Goal: Information Seeking & Learning: Learn about a topic

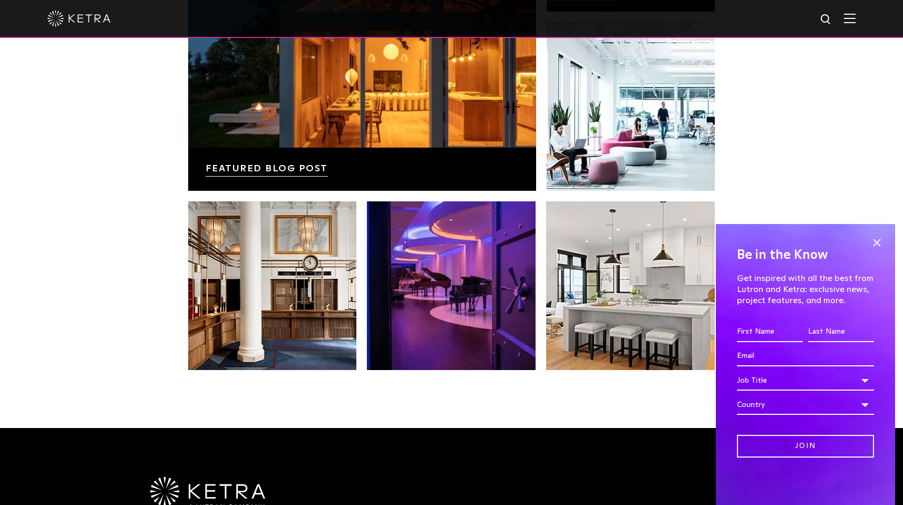
scroll to position [1808, 0]
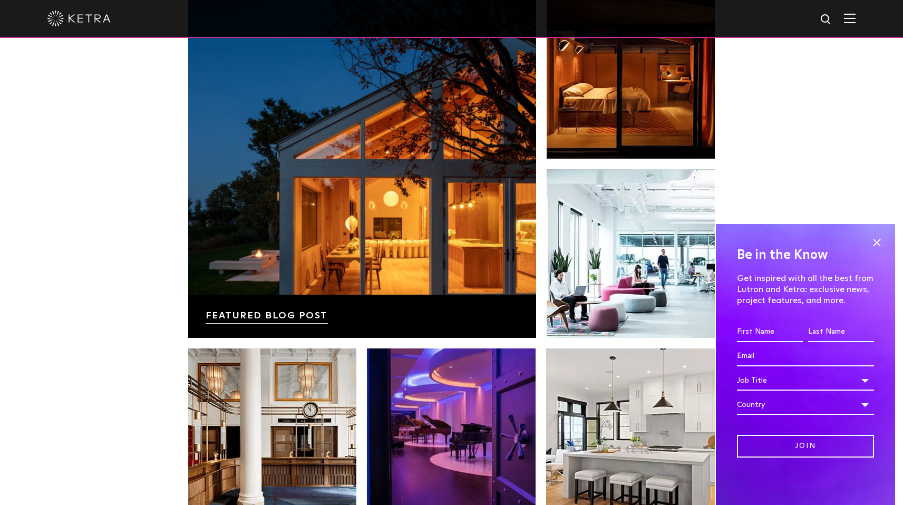
click at [856, 15] on img at bounding box center [850, 18] width 12 height 10
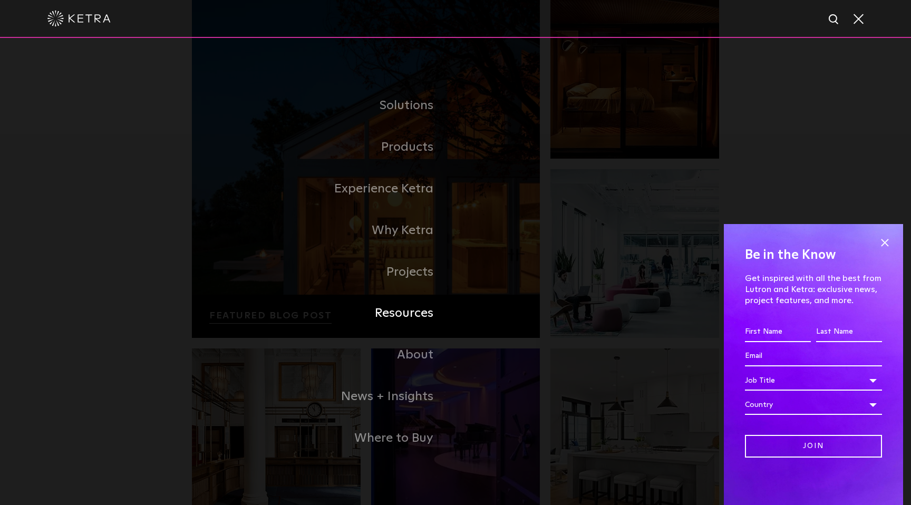
click at [425, 311] on link "Resources" at bounding box center [324, 314] width 264 height 42
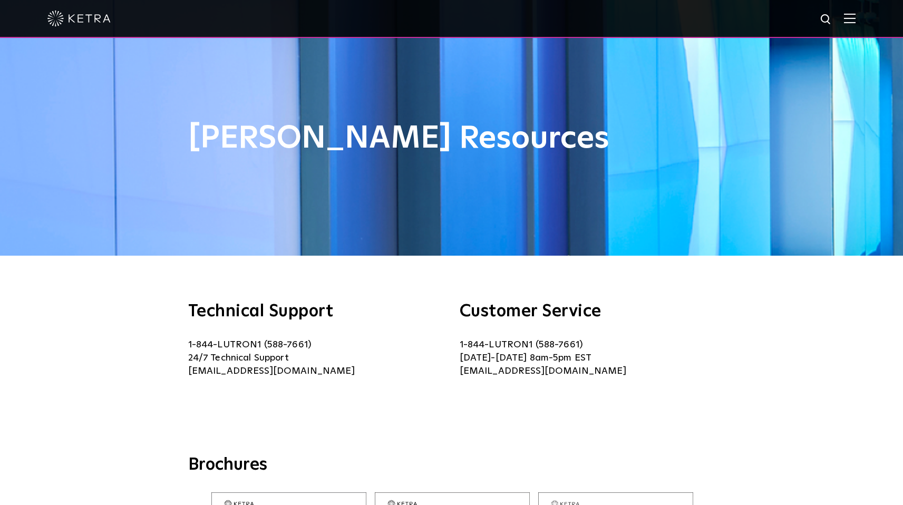
click at [856, 18] on img at bounding box center [850, 18] width 12 height 10
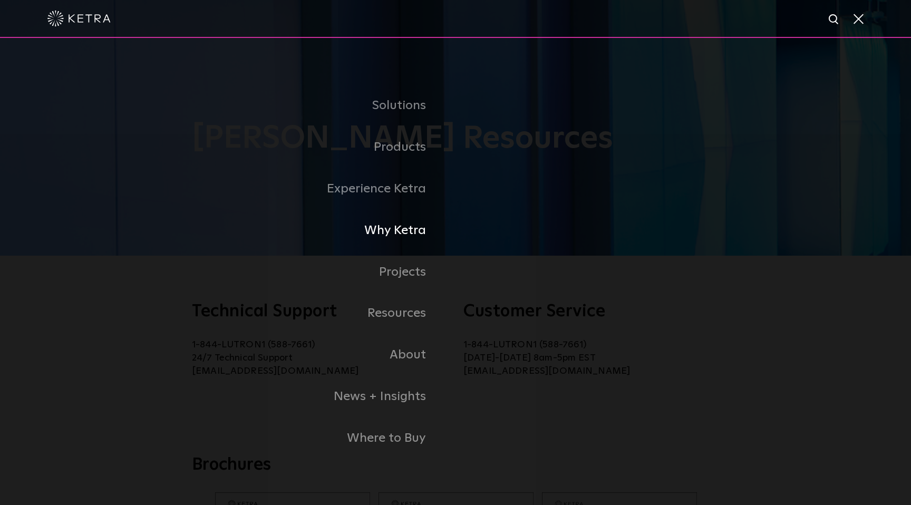
click at [402, 229] on link "Why Ketra" at bounding box center [278, 231] width 353 height 42
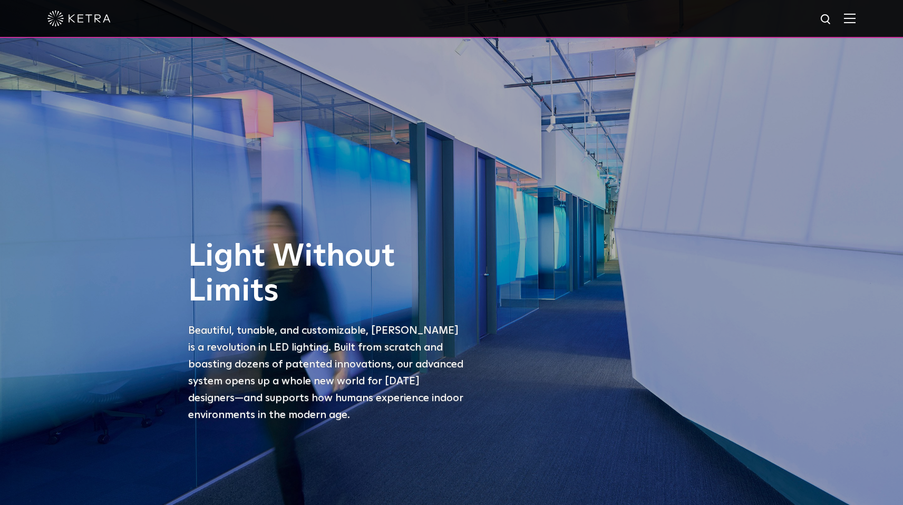
click at [833, 17] on img at bounding box center [826, 19] width 13 height 13
type input "[PERSON_NAME] ready"
click at [793, 12] on button "Search" at bounding box center [801, 20] width 16 height 16
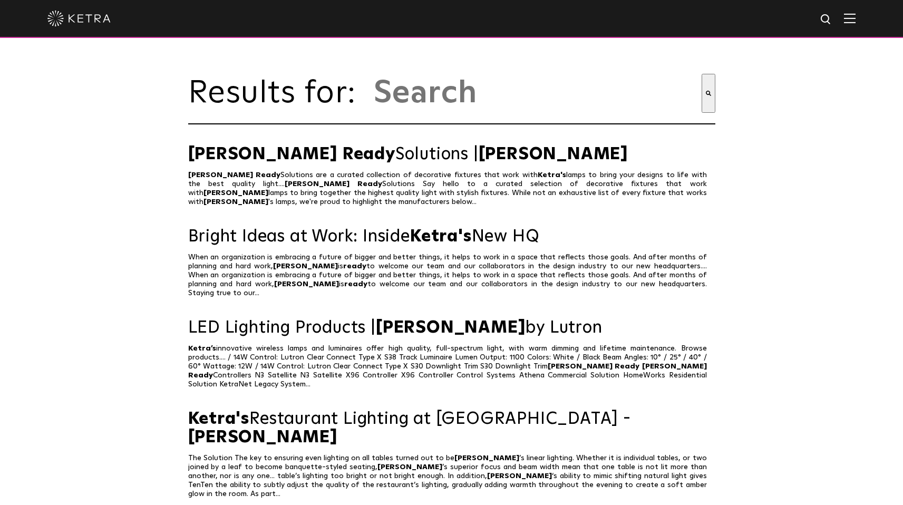
type input "[PERSON_NAME] ready"
type input "ketra ready"
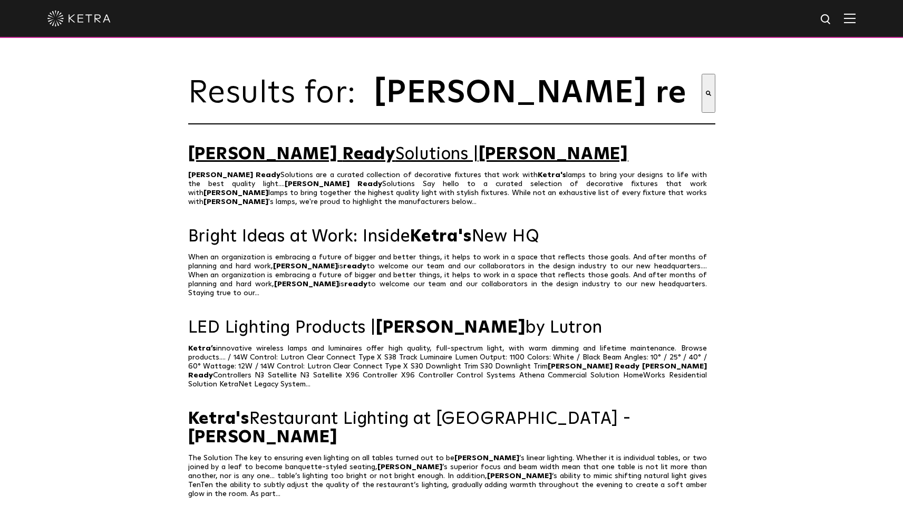
click at [355, 158] on link "Ketra Ready Solutions | Ketra" at bounding box center [451, 155] width 527 height 18
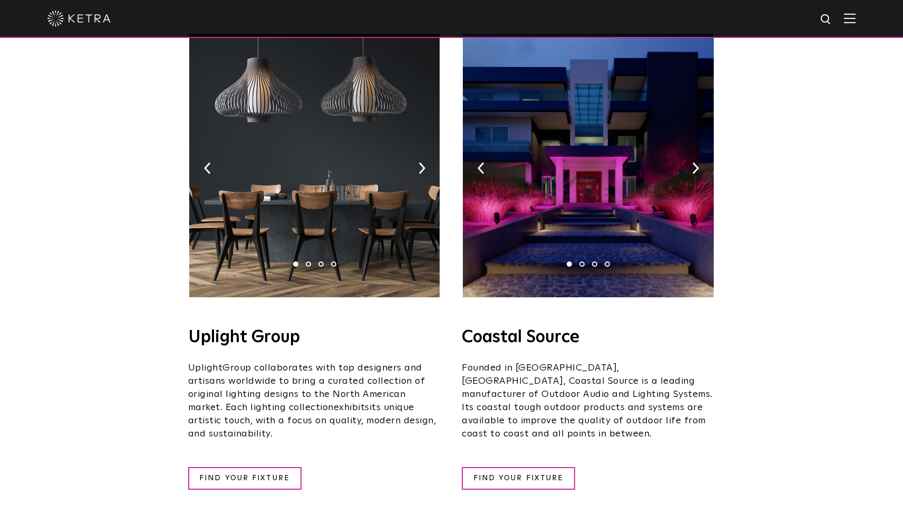
scroll to position [143, 0]
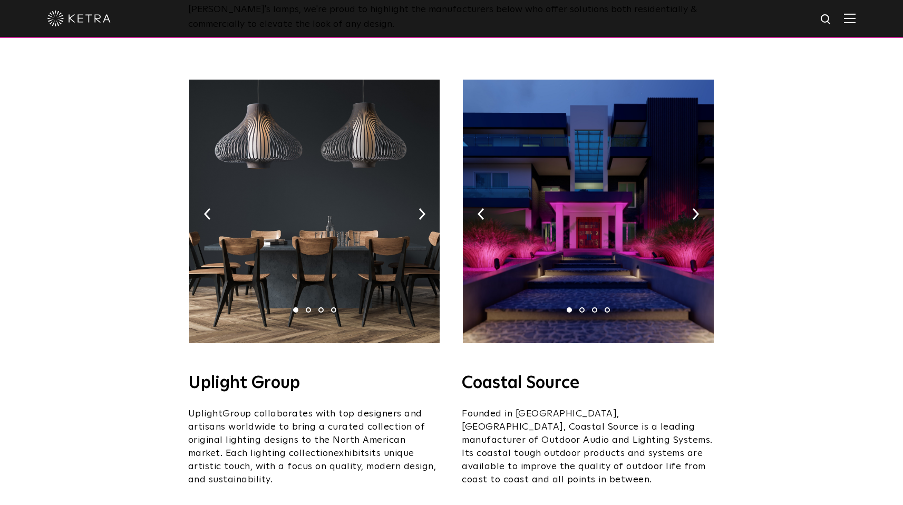
click at [361, 145] on img at bounding box center [314, 212] width 251 height 264
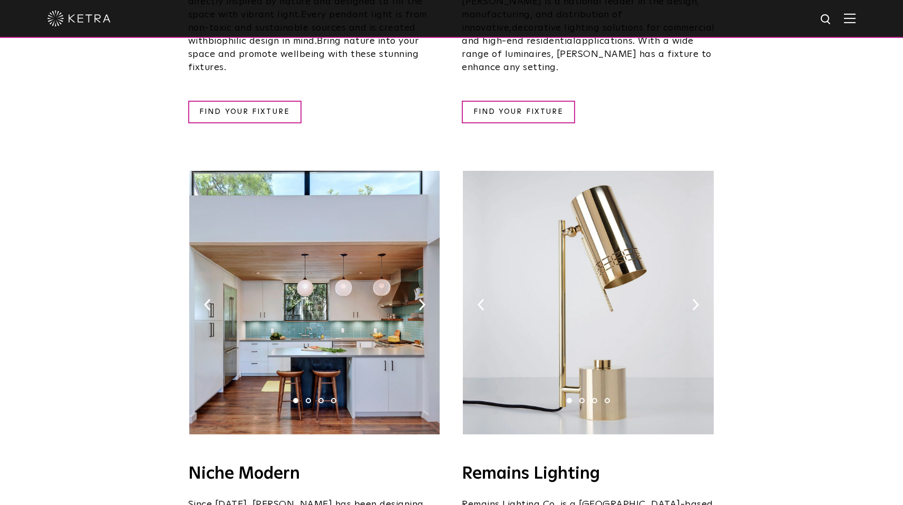
scroll to position [1074, 0]
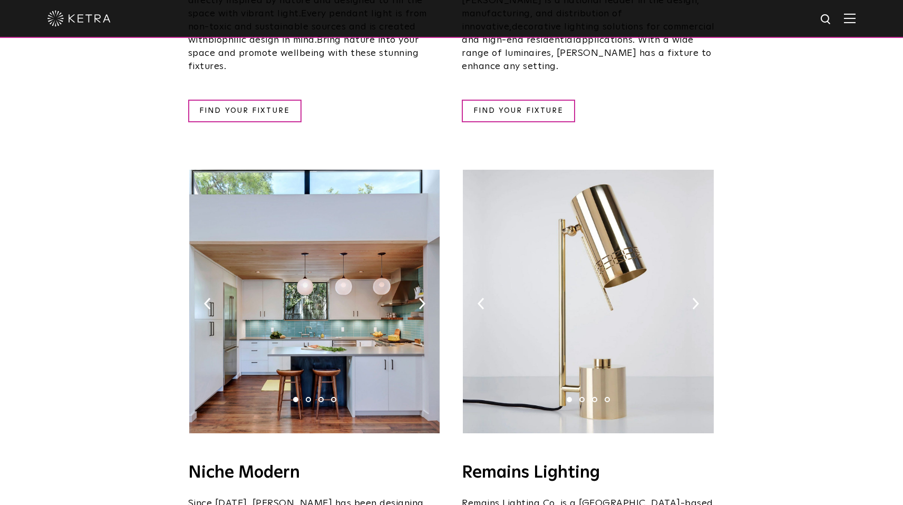
click at [343, 257] on img at bounding box center [314, 302] width 251 height 264
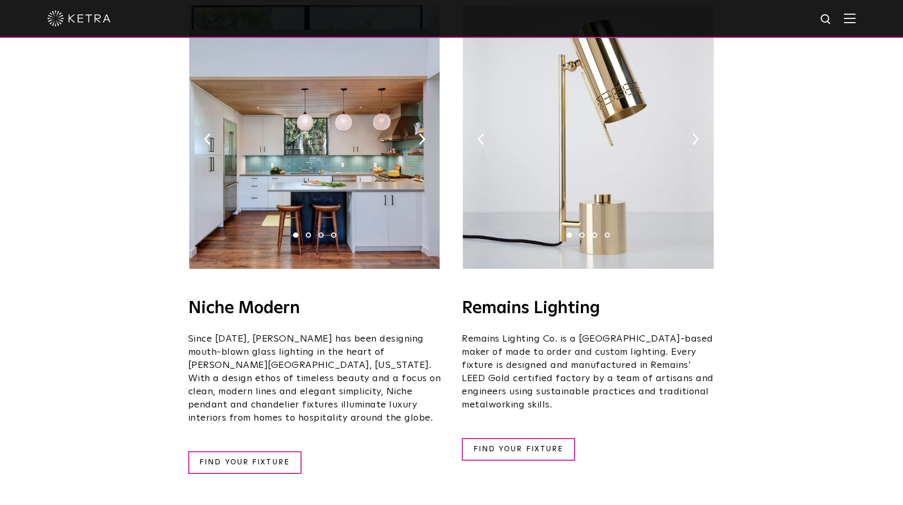
scroll to position [1239, 0]
click at [266, 451] on link "FIND YOUR FIXTURE" at bounding box center [244, 462] width 113 height 23
click at [288, 153] on img at bounding box center [314, 137] width 251 height 264
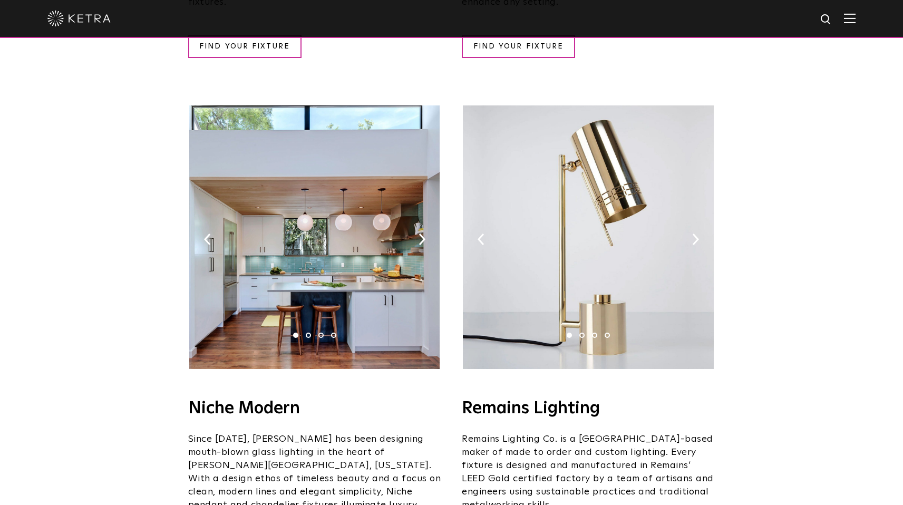
scroll to position [1124, 0]
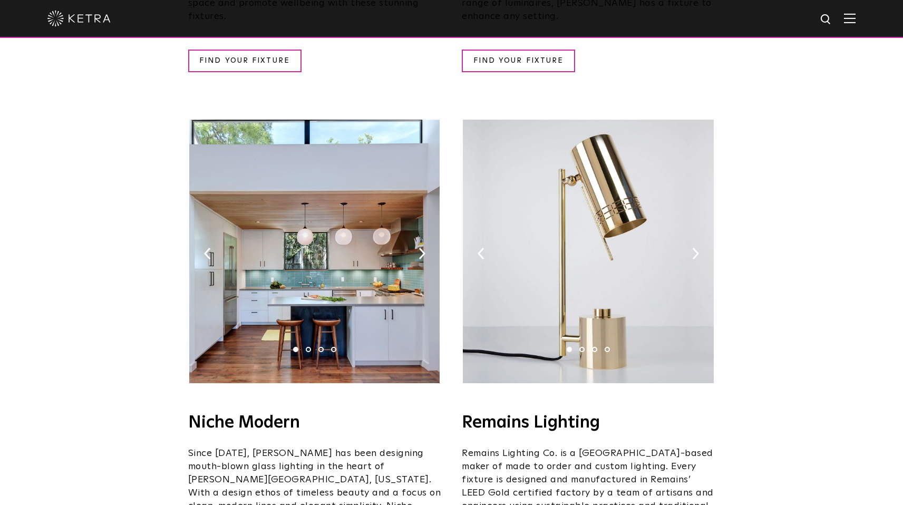
click at [584, 232] on img at bounding box center [588, 252] width 251 height 264
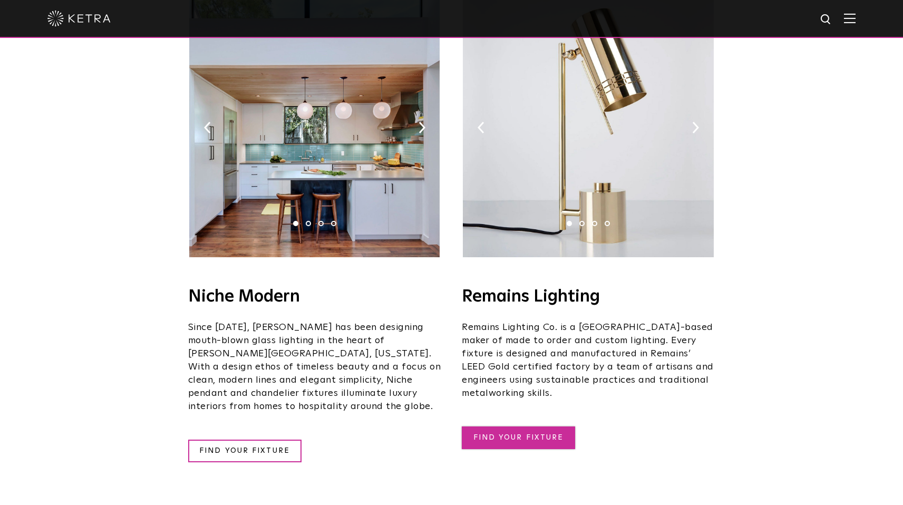
scroll to position [1249, 0]
click at [547, 427] on link "FIND YOUR FIXTURE" at bounding box center [518, 438] width 113 height 23
